Goal: Check status: Check status

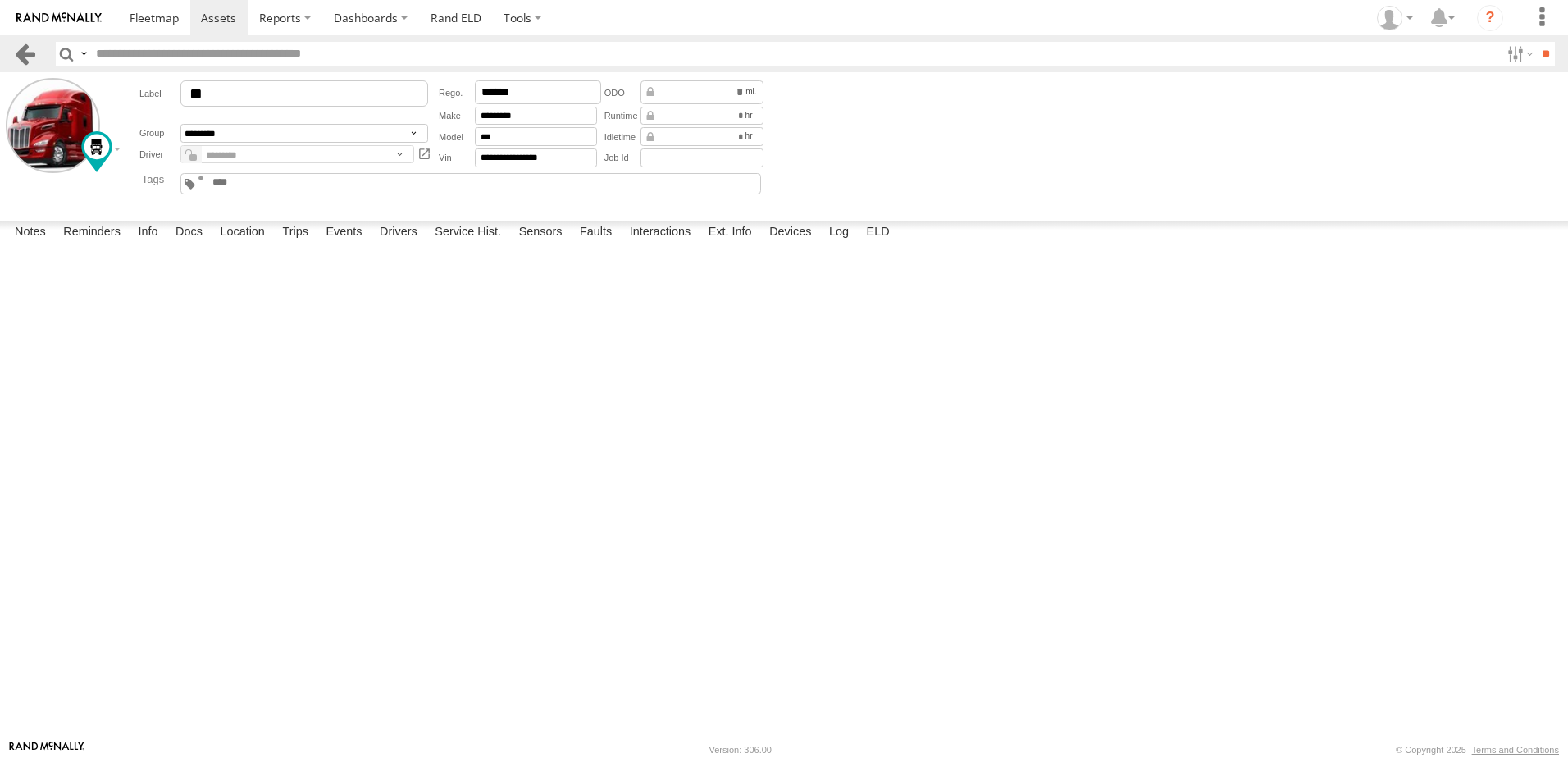
click at [23, 50] on link at bounding box center [25, 54] width 24 height 24
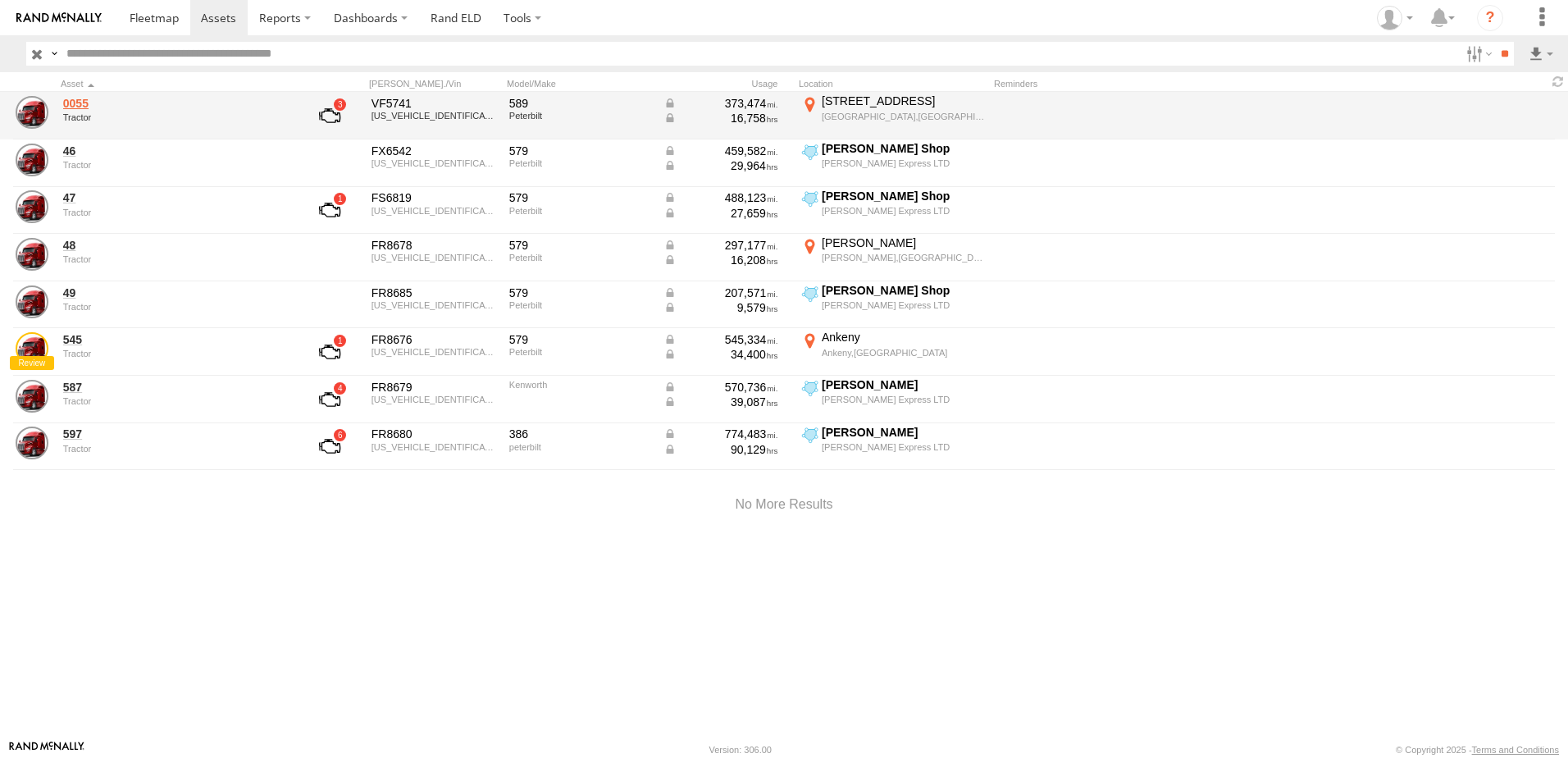
click at [75, 104] on link "0055" at bounding box center [175, 103] width 225 height 15
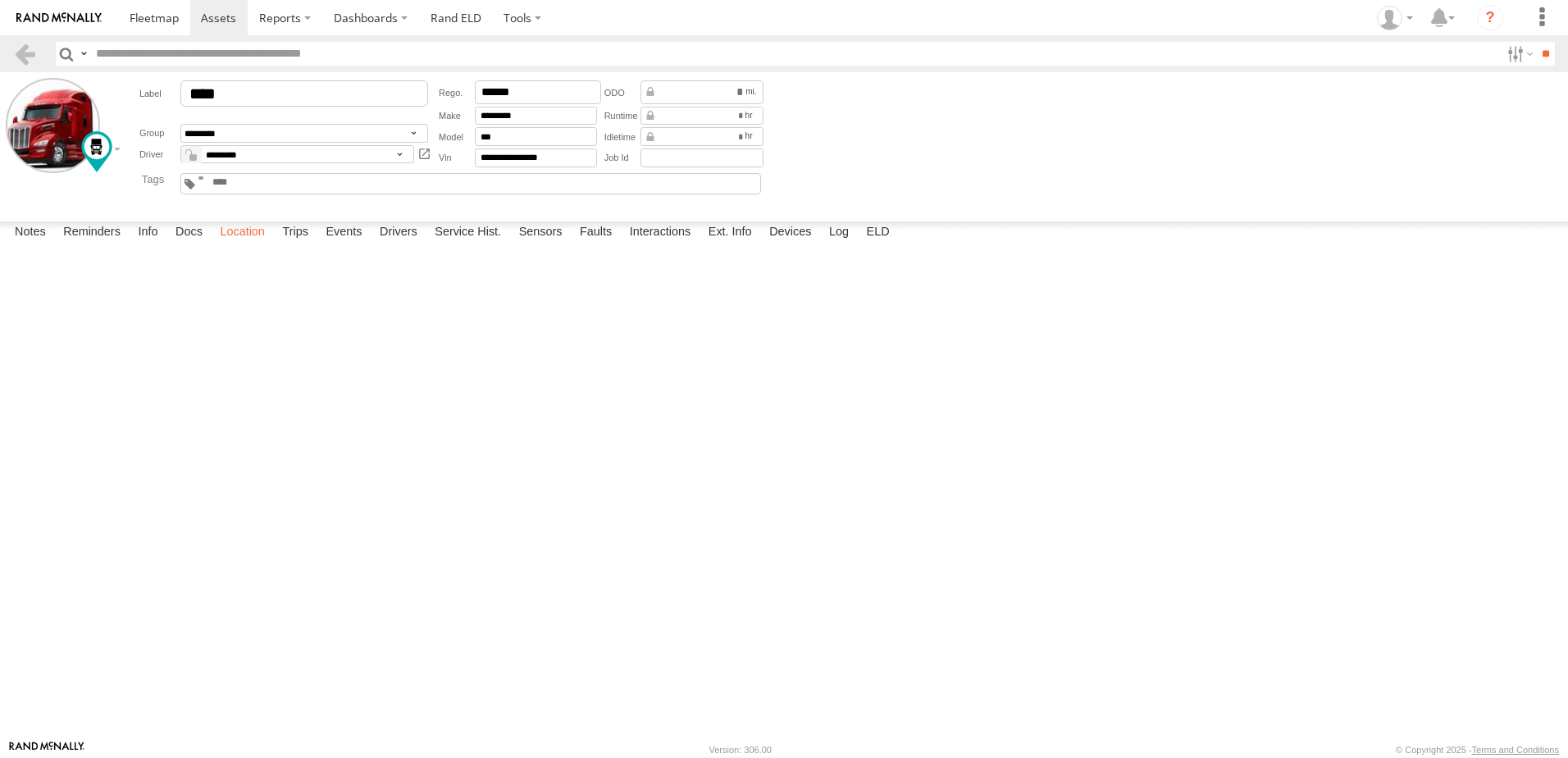
click at [245, 245] on label "Location" at bounding box center [242, 232] width 61 height 23
click at [23, 49] on link at bounding box center [25, 54] width 24 height 24
